Goal: Information Seeking & Learning: Learn about a topic

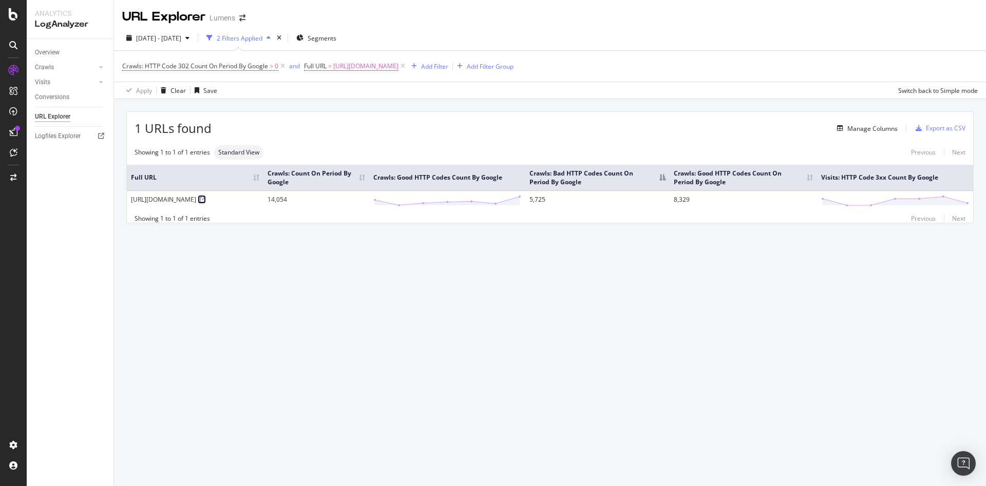
click at [200, 203] on icon at bounding box center [203, 200] width 6 height 6
click at [138, 326] on div "URL Explorer Lumens 2025 Sep. 26th - Oct. 2nd 2 Filters Applied Segments Crawls…" at bounding box center [550, 243] width 872 height 486
click at [407, 68] on icon at bounding box center [402, 66] width 9 height 10
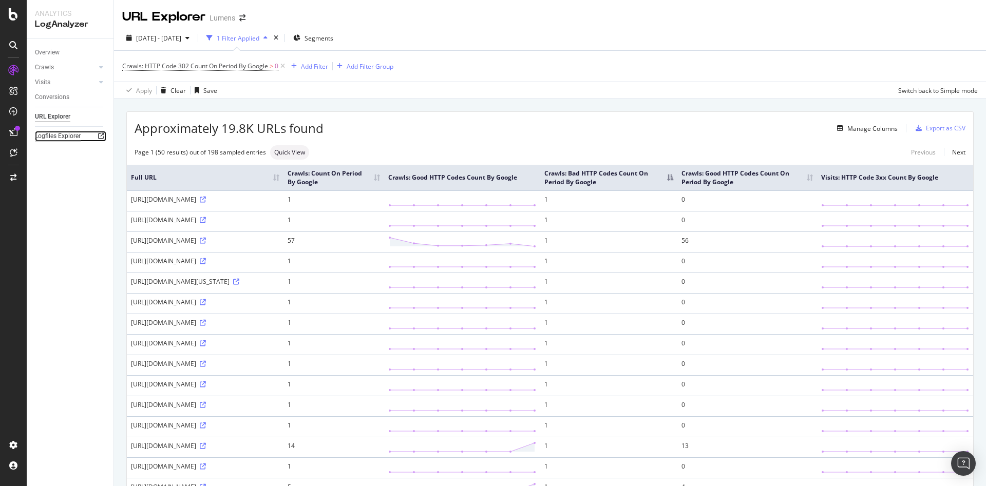
click at [55, 141] on div "Logfiles Explorer" at bounding box center [58, 136] width 46 height 11
click at [52, 70] on div "Crawls" at bounding box center [44, 67] width 19 height 11
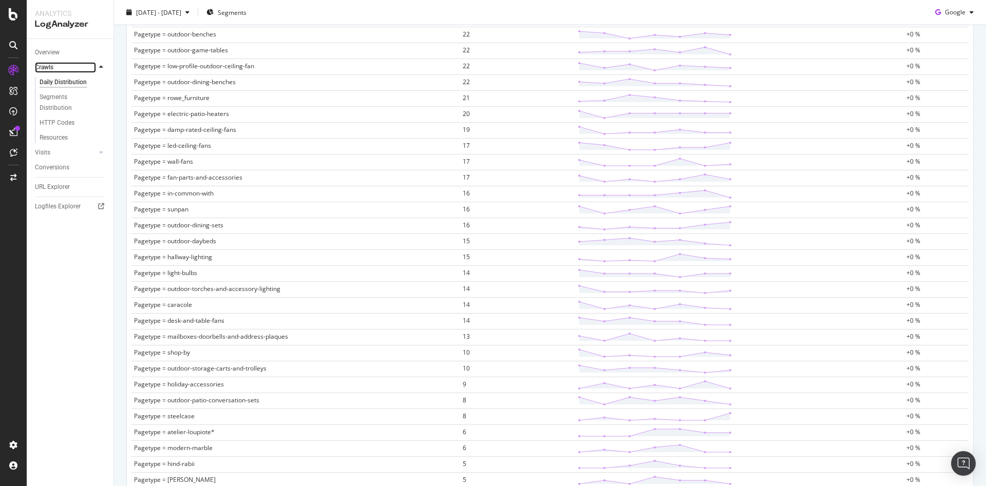
scroll to position [2158, 0]
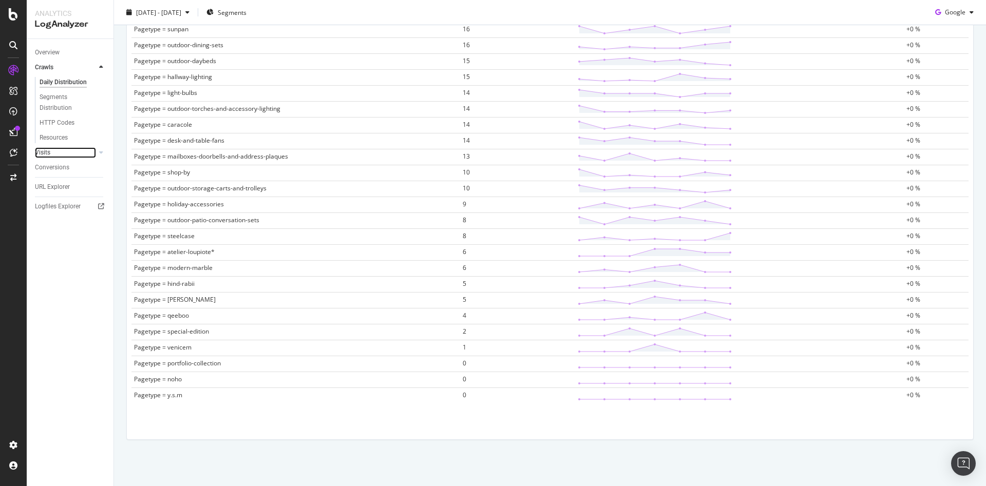
click at [83, 148] on link "Visits" at bounding box center [65, 152] width 61 height 11
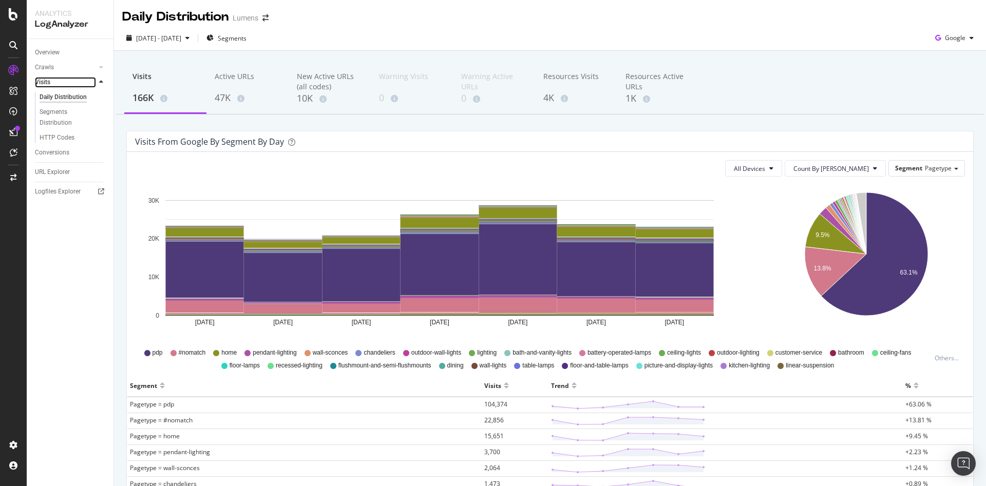
click at [68, 79] on link "Visits" at bounding box center [65, 82] width 61 height 11
click at [44, 65] on div "Crawls" at bounding box center [44, 67] width 19 height 11
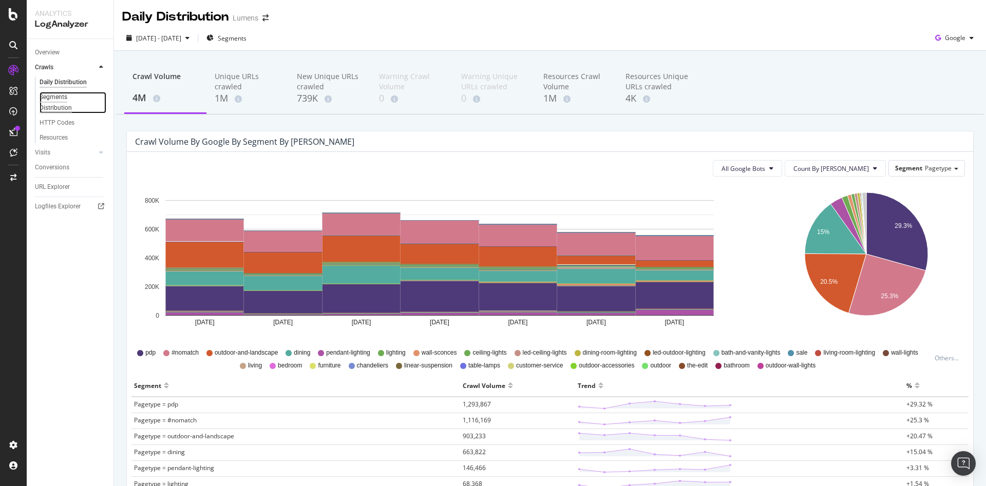
click at [56, 105] on div "Segments Distribution" at bounding box center [68, 103] width 57 height 22
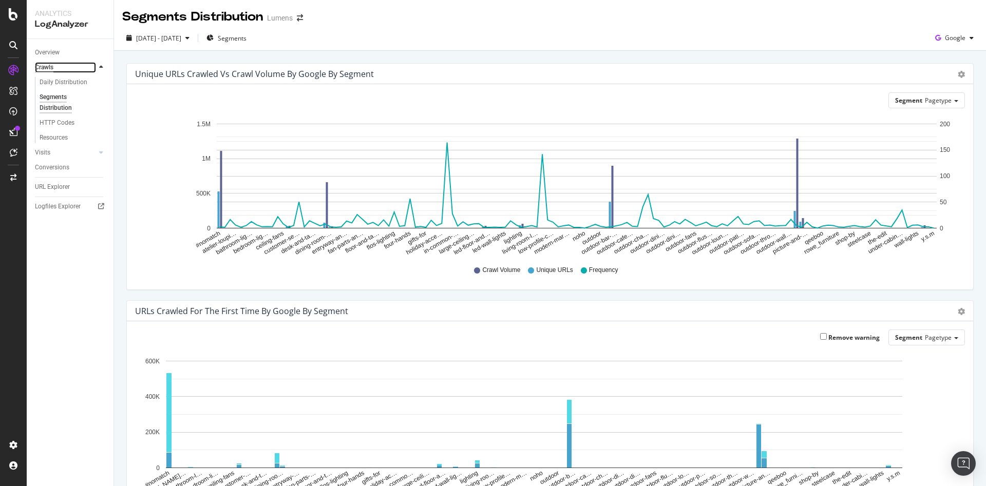
click at [40, 69] on div "Crawls" at bounding box center [44, 67] width 18 height 11
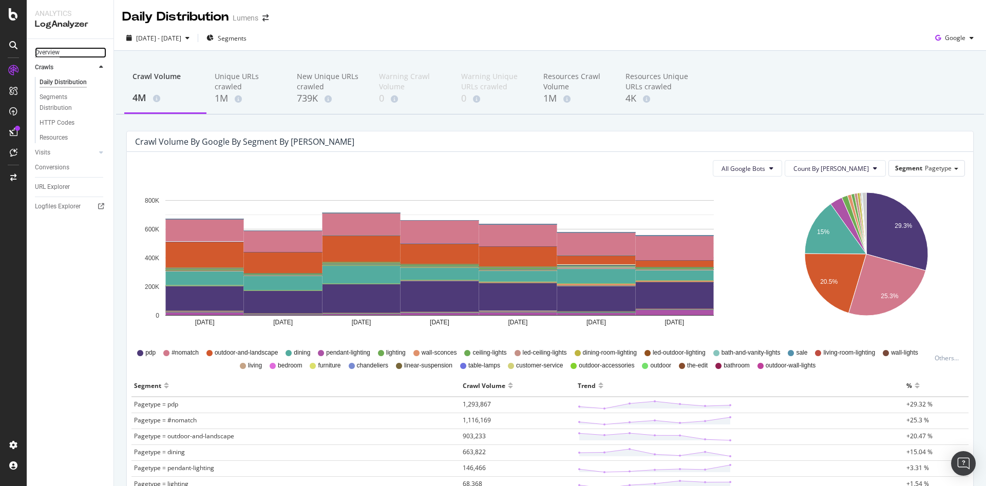
click at [47, 54] on div "Overview" at bounding box center [47, 52] width 25 height 11
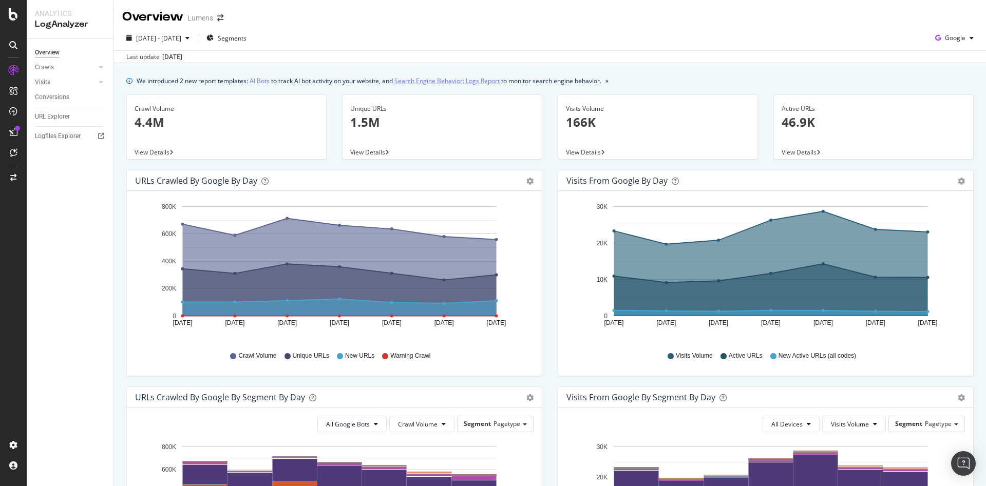
click at [440, 81] on link "Search Engine Behavior: Logs Report" at bounding box center [446, 80] width 105 height 11
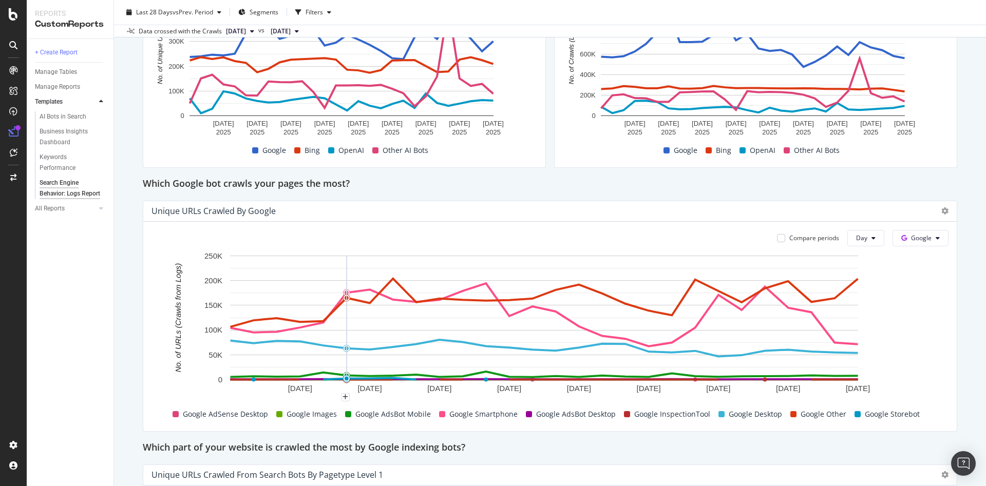
scroll to position [377, 0]
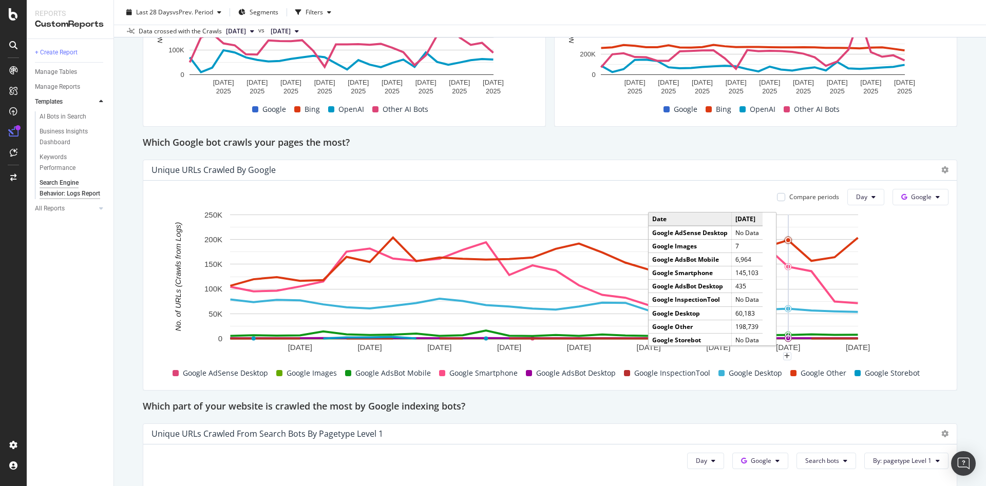
click at [791, 242] on g "8 Sep. 2025 11 Sep. 2025 14 Sep. 2025 17 Sep. 2025 20 Sep. 2025 23 Sep. 2025 26…" at bounding box center [536, 280] width 665 height 141
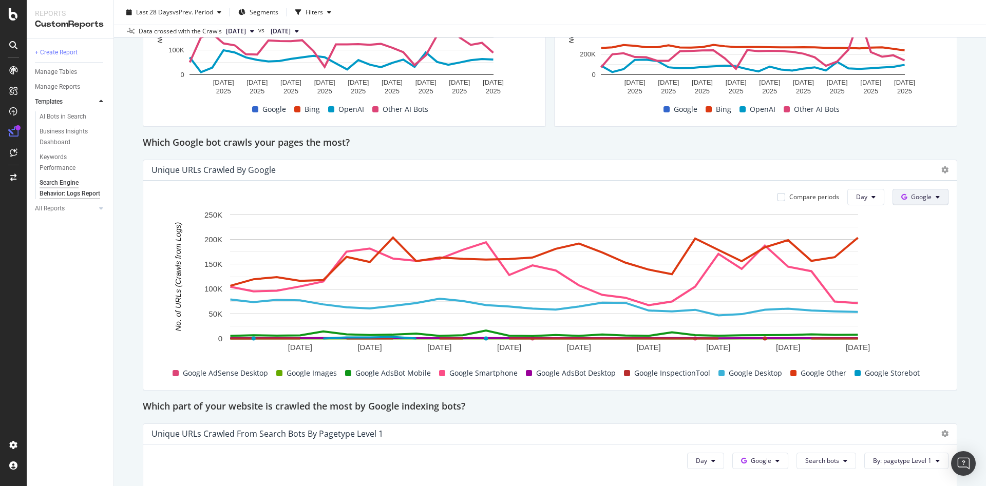
click at [911, 192] on span "Google" at bounding box center [921, 196] width 21 height 9
click at [908, 232] on span "Bing" at bounding box center [925, 236] width 38 height 9
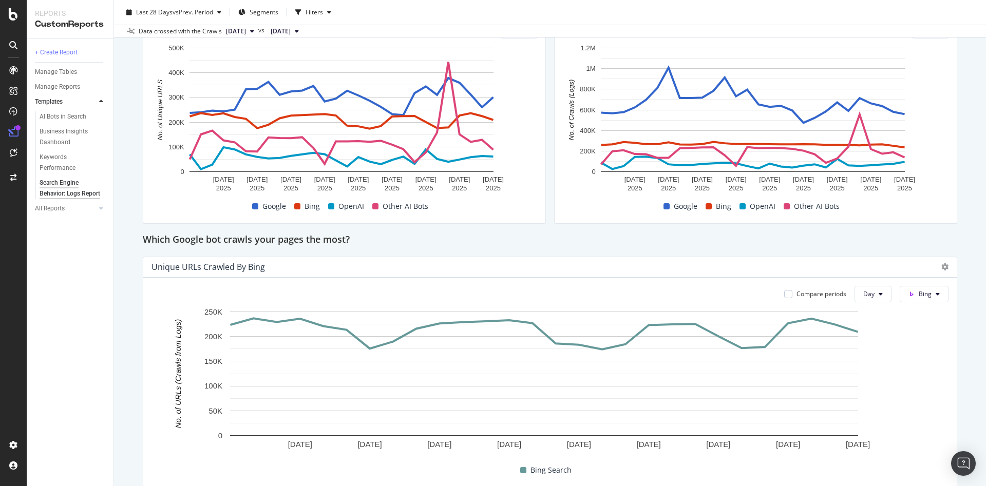
scroll to position [283, 0]
